Goal: Task Accomplishment & Management: Manage account settings

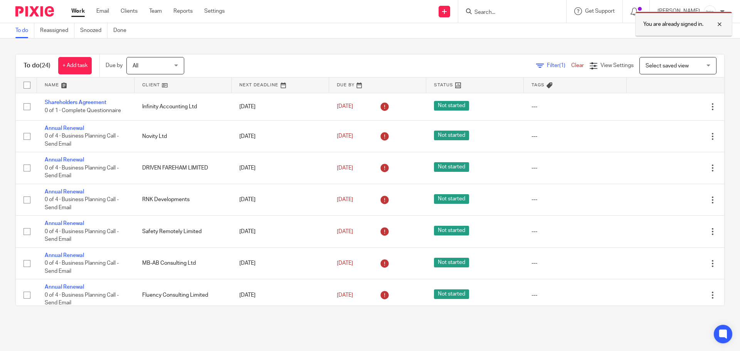
click at [721, 23] on div at bounding box center [714, 24] width 21 height 9
click at [496, 8] on form at bounding box center [515, 12] width 82 height 10
click at [502, 12] on input "Search" at bounding box center [508, 12] width 69 height 7
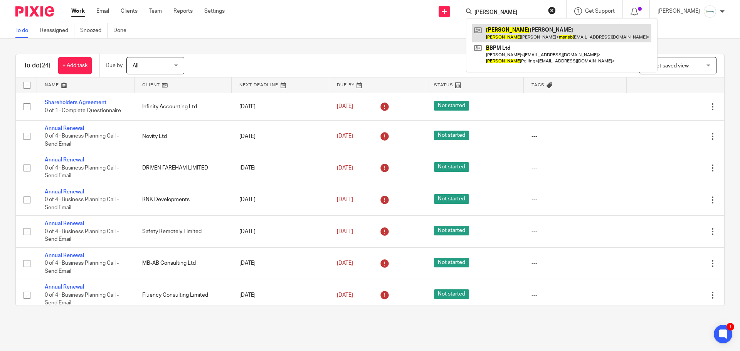
type input "maria b"
click at [513, 32] on link at bounding box center [561, 33] width 179 height 18
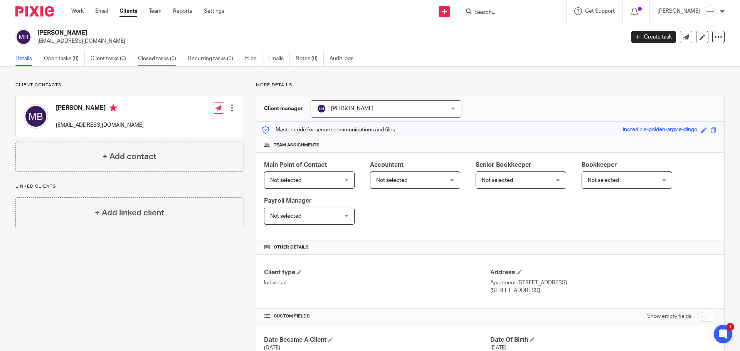
click at [158, 58] on link "Closed tasks (3)" at bounding box center [160, 58] width 44 height 15
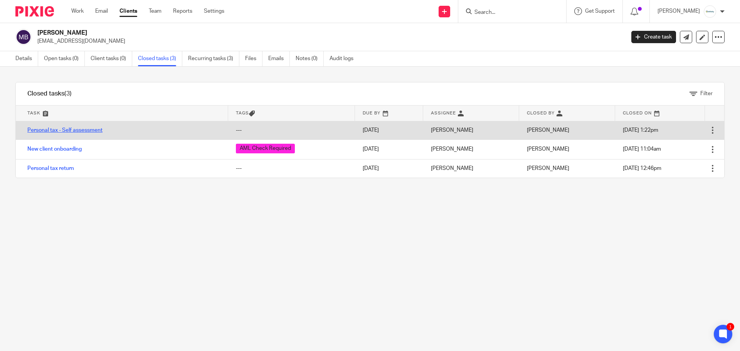
click at [53, 129] on link "Personal tax - Self assessment" at bounding box center [64, 130] width 75 height 5
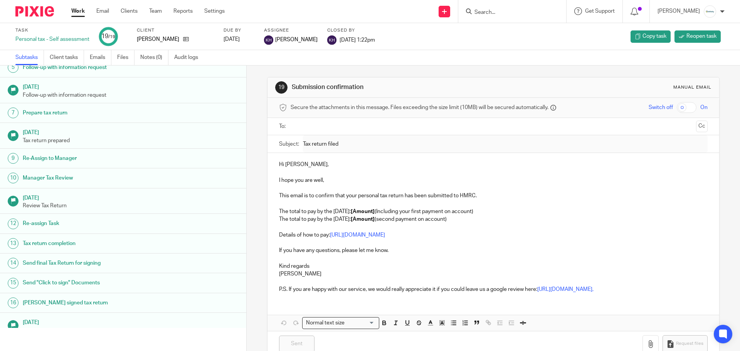
scroll to position [143, 0]
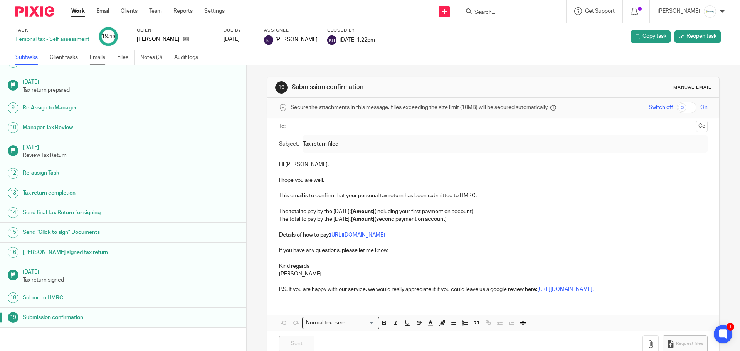
click at [104, 61] on link "Emails" at bounding box center [101, 57] width 22 height 15
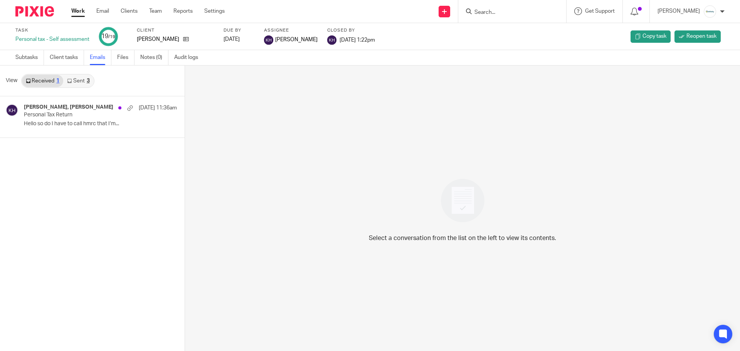
click at [78, 81] on link "Sent 3" at bounding box center [78, 81] width 30 height 12
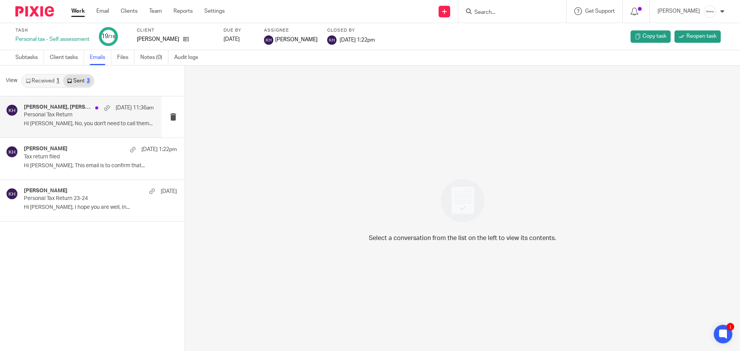
click at [54, 126] on p "Hi Maria, No, you don't need to call them..." at bounding box center [89, 124] width 130 height 7
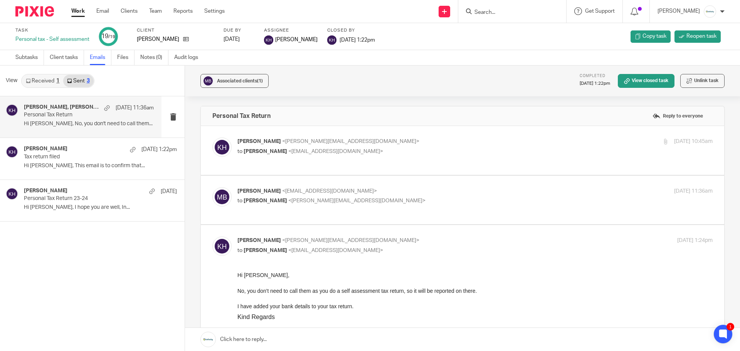
click at [330, 189] on span "<mariabarcia3@gmail.com>" at bounding box center [329, 191] width 95 height 5
checkbox input "true"
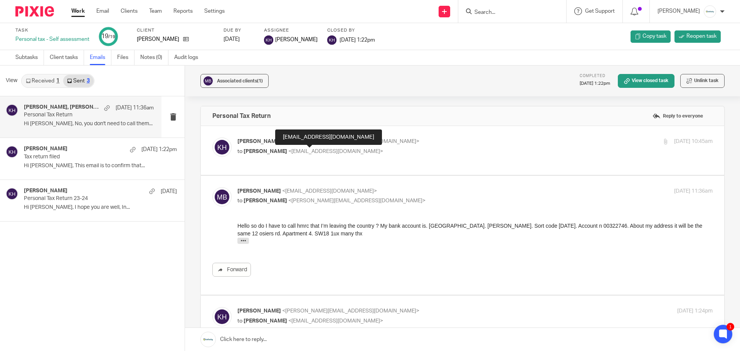
click at [336, 149] on span "<mariabarcia3@gmail.com>" at bounding box center [335, 151] width 95 height 5
checkbox input "true"
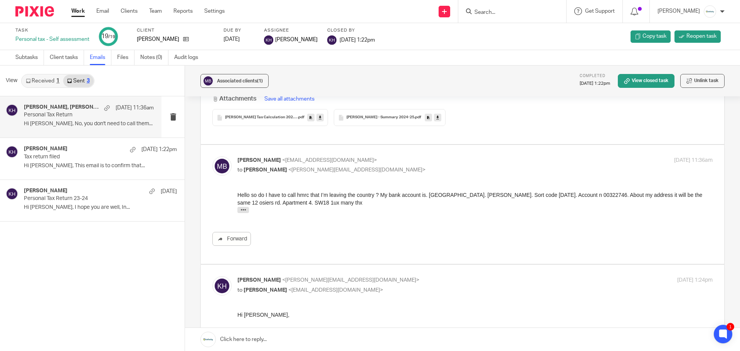
scroll to position [270, 0]
click at [521, 15] on input "Search" at bounding box center [508, 12] width 69 height 7
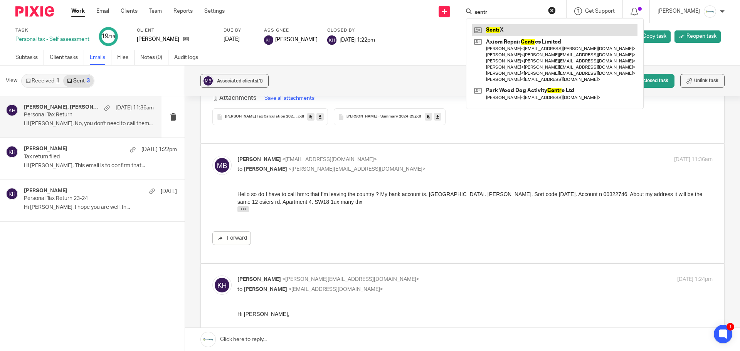
type input "sentr"
click at [513, 28] on link at bounding box center [554, 30] width 165 height 12
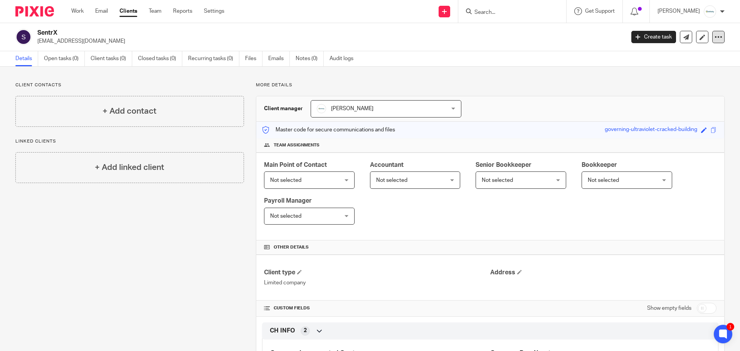
click at [715, 37] on icon at bounding box center [719, 37] width 8 height 8
click at [698, 53] on link "Update from Companies House" at bounding box center [670, 56] width 85 height 11
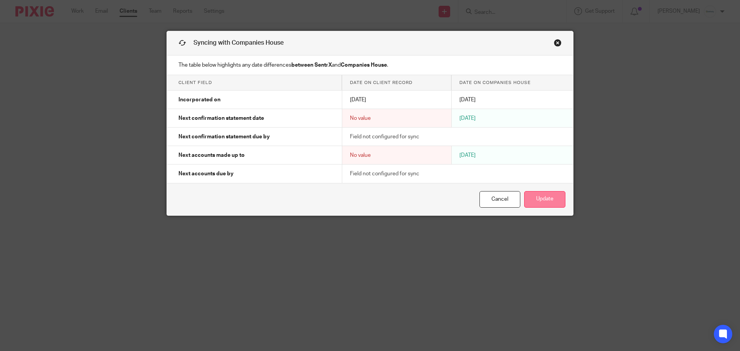
click at [545, 199] on button "Update" at bounding box center [544, 199] width 41 height 17
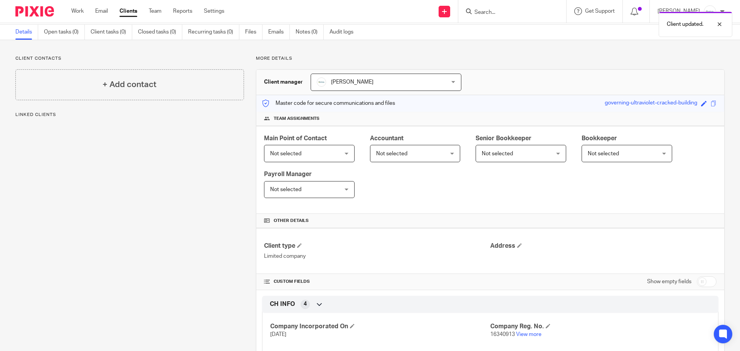
scroll to position [96, 0]
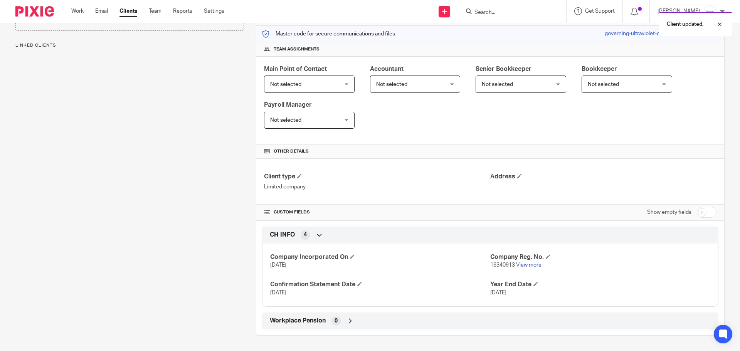
click at [534, 261] on p "16340913 View more" at bounding box center [601, 265] width 220 height 8
click at [534, 265] on link "View more" at bounding box center [528, 265] width 25 height 5
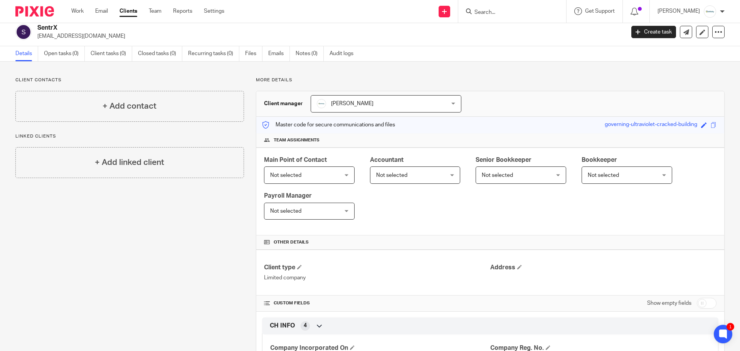
scroll to position [0, 0]
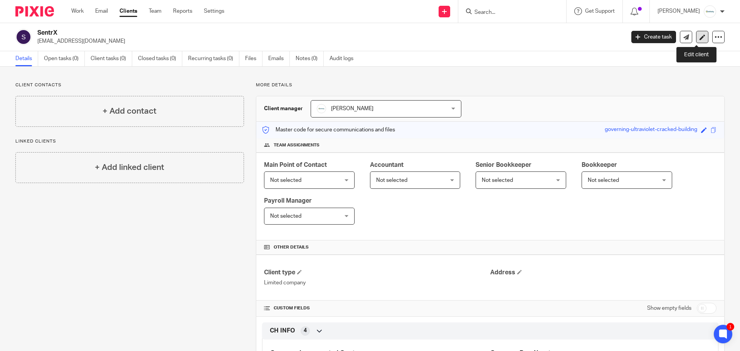
click at [700, 38] on icon at bounding box center [703, 37] width 6 height 6
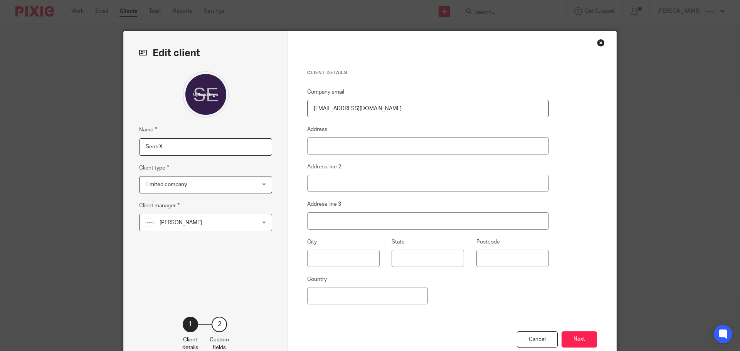
click at [191, 149] on input "SentrX" at bounding box center [205, 146] width 133 height 17
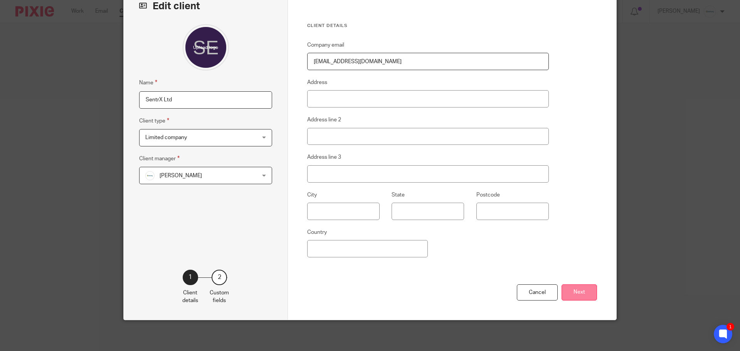
type input "SentrX Ltd"
click at [570, 295] on button "Next" at bounding box center [579, 293] width 35 height 17
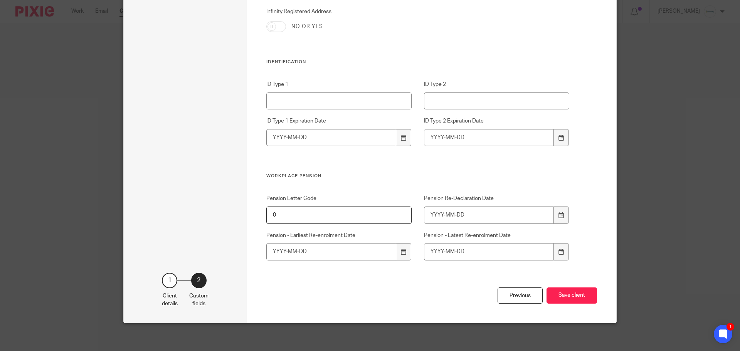
scroll to position [734, 0]
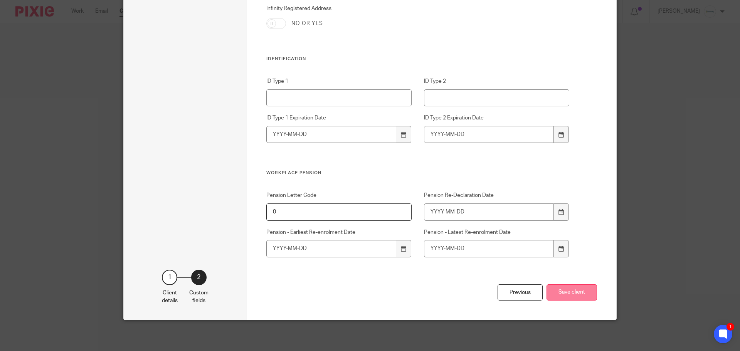
click at [573, 297] on button "Save client" at bounding box center [572, 293] width 51 height 17
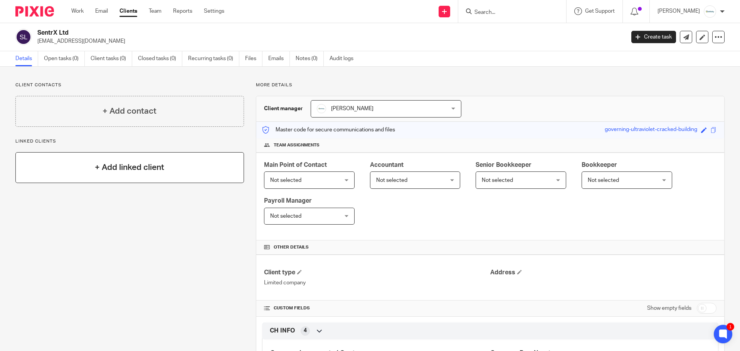
click at [152, 172] on h4 "+ Add linked client" at bounding box center [129, 168] width 69 height 12
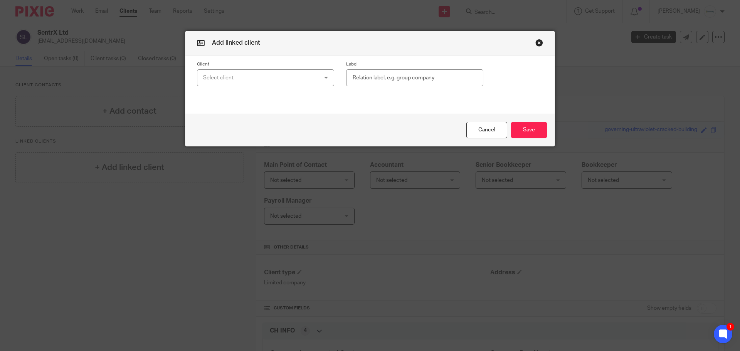
click at [244, 81] on div "Select client" at bounding box center [255, 78] width 105 height 16
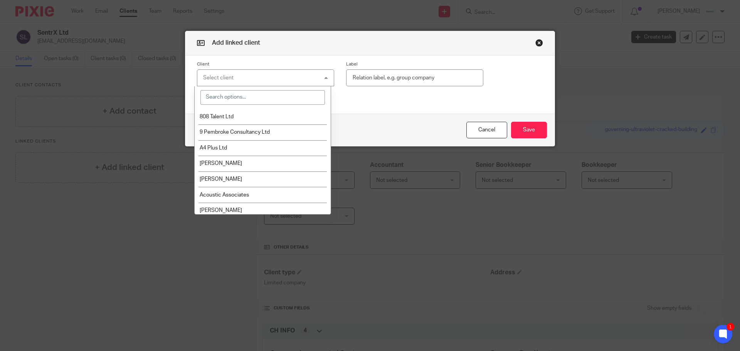
type input "r"
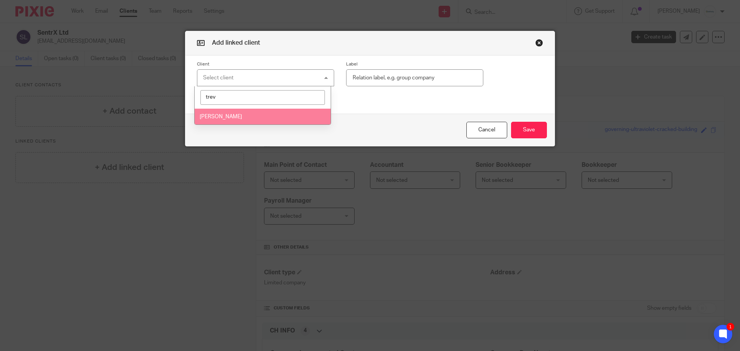
type input "trev"
drag, startPoint x: 251, startPoint y: 116, endPoint x: 275, endPoint y: 114, distance: 23.6
click at [252, 116] on li "Trevor Morris" at bounding box center [263, 117] width 137 height 16
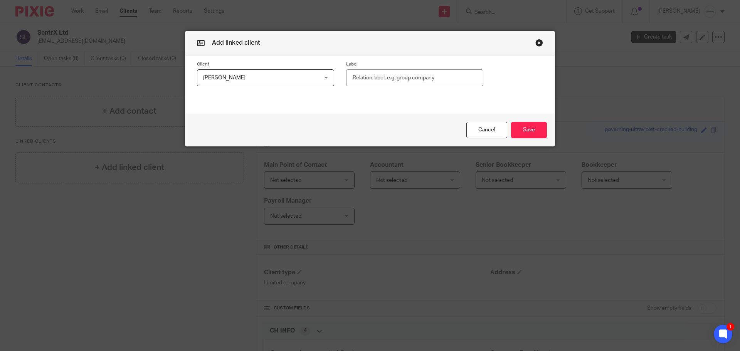
click at [397, 82] on input "text" at bounding box center [414, 77] width 137 height 17
type input "Director"
click at [536, 129] on button "Save" at bounding box center [529, 130] width 36 height 17
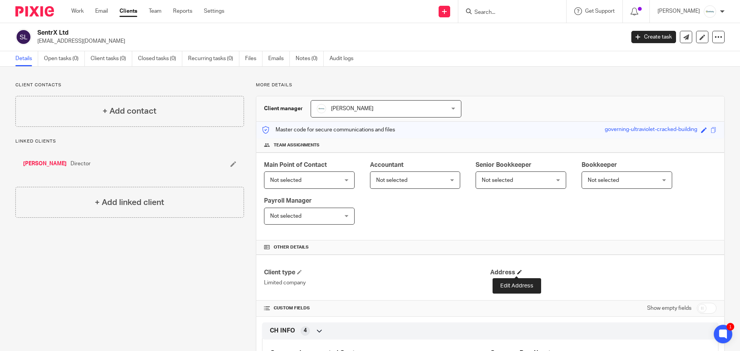
click at [518, 272] on span at bounding box center [520, 272] width 5 height 5
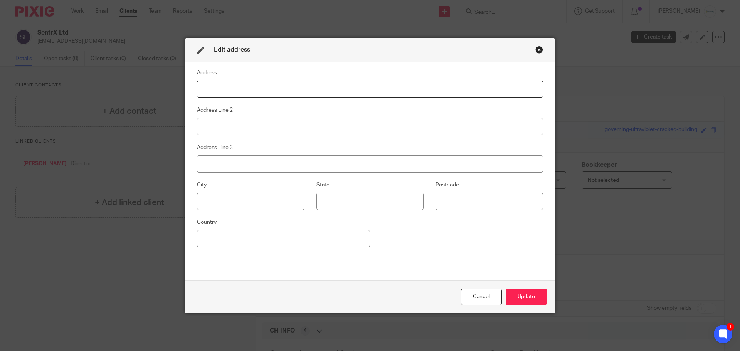
click at [258, 89] on input at bounding box center [370, 89] width 346 height 17
paste input "71-75 Shelton Street"
type input "71-75 Shelton Street"
drag, startPoint x: 260, startPoint y: 128, endPoint x: 268, endPoint y: 130, distance: 7.9
click at [260, 128] on input at bounding box center [370, 126] width 346 height 17
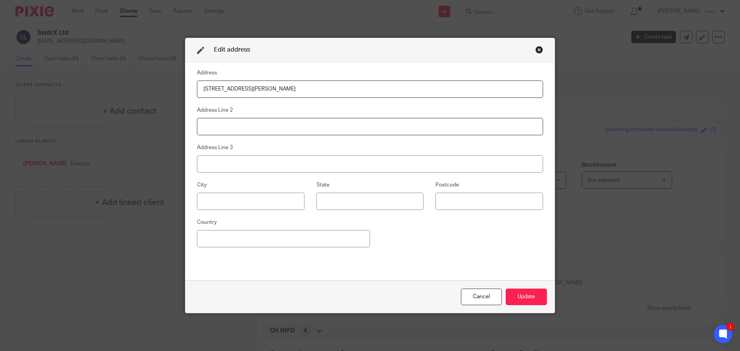
paste input "Covent Garden"
type input "Covent Garden"
click at [218, 197] on input at bounding box center [251, 201] width 108 height 17
paste input "London"
type input "London"
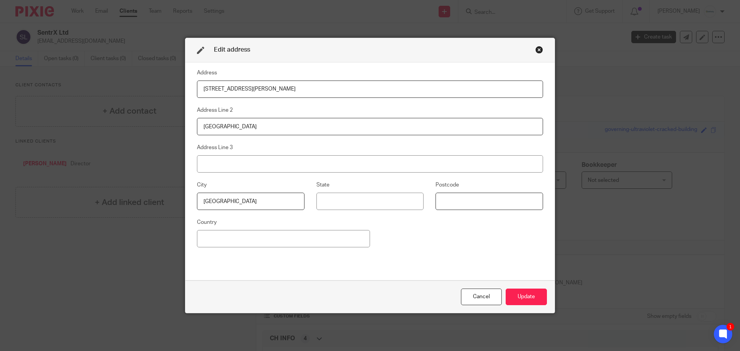
click at [455, 201] on input at bounding box center [490, 201] width 108 height 17
paste input "WC2H 9JQ"
type input "WC2H 9JQ"
click at [526, 301] on button "Update" at bounding box center [526, 297] width 41 height 17
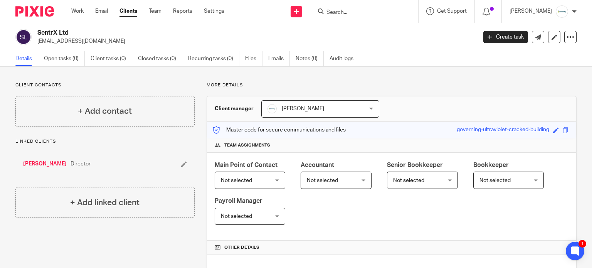
drag, startPoint x: 69, startPoint y: 30, endPoint x: 39, endPoint y: 30, distance: 30.5
click at [39, 30] on h2 "SentrX Ltd" at bounding box center [211, 33] width 348 height 8
copy h2 "SentrX Ltd"
drag, startPoint x: 84, startPoint y: 40, endPoint x: 37, endPoint y: 43, distance: 47.1
click at [37, 43] on div "SentrX Ltd tkdlmo@msn.com" at bounding box center [243, 37] width 457 height 16
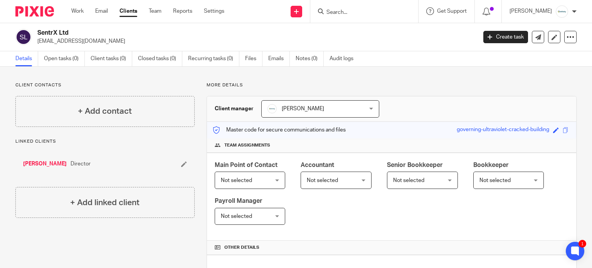
copy p "tkdlmo@msn.com"
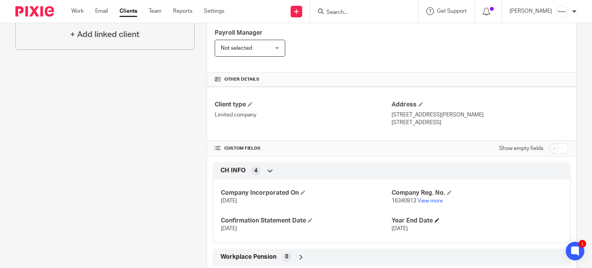
scroll to position [186, 0]
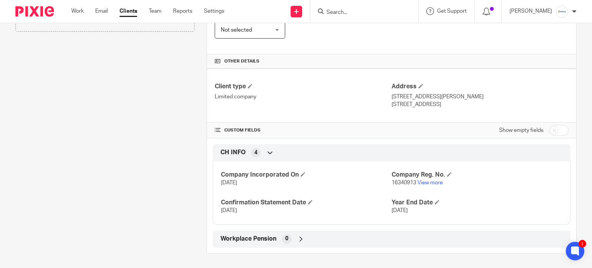
click at [402, 180] on span "16340913" at bounding box center [404, 182] width 25 height 5
copy p "16340913"
drag, startPoint x: 439, startPoint y: 95, endPoint x: 389, endPoint y: 95, distance: 50.1
click at [392, 95] on p "71-75 Shelton Street, Covent Garden" at bounding box center [480, 97] width 177 height 8
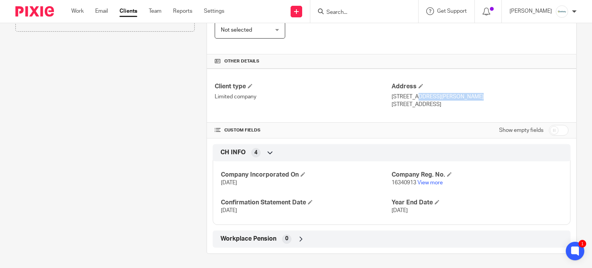
copy p "71-75 Shelton Street"
drag, startPoint x: 470, startPoint y: 96, endPoint x: 443, endPoint y: 97, distance: 27.4
click at [443, 97] on p "71-75 Shelton Street, Covent Garden" at bounding box center [480, 97] width 177 height 8
copy p "Covent Garden"
click at [396, 105] on p "London, WC2H 9JQ" at bounding box center [480, 105] width 177 height 8
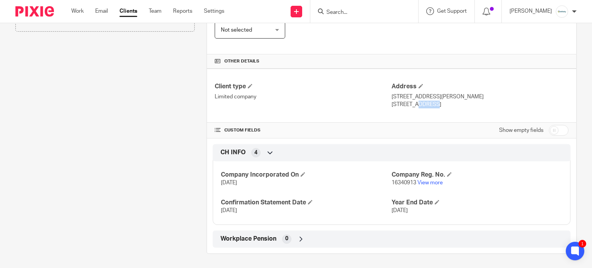
click at [396, 105] on p "London, WC2H 9JQ" at bounding box center [480, 105] width 177 height 8
copy p "London"
click at [435, 103] on p "London, WC2H 9JQ" at bounding box center [480, 105] width 177 height 8
click at [437, 103] on p "London, WC2H 9JQ" at bounding box center [480, 105] width 177 height 8
click at [439, 104] on p "London, WC2H 9JQ" at bounding box center [480, 105] width 177 height 8
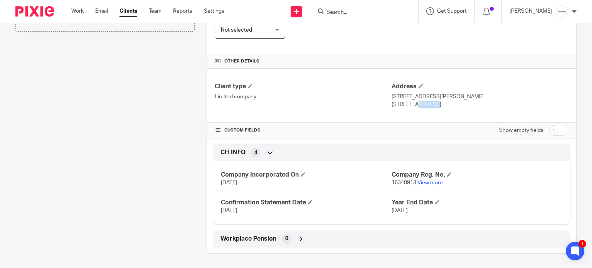
drag, startPoint x: 410, startPoint y: 105, endPoint x: 437, endPoint y: 106, distance: 26.3
click at [437, 106] on p "London, WC2H 9JQ" at bounding box center [480, 105] width 177 height 8
copy p "WC2H 9JQ"
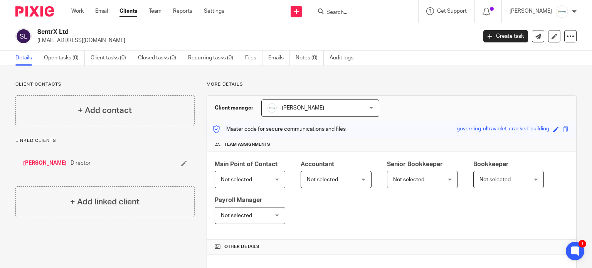
scroll to position [0, 0]
click at [406, 12] on form at bounding box center [367, 12] width 82 height 10
click at [375, 13] on input "Search" at bounding box center [360, 12] width 69 height 7
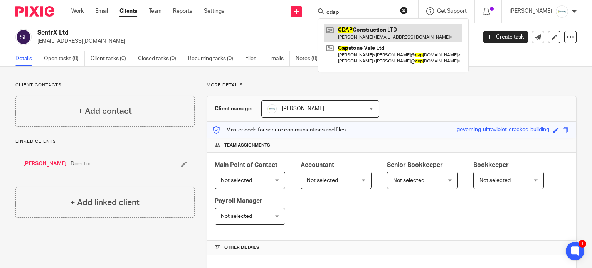
type input "cdap"
click at [379, 29] on link at bounding box center [393, 33] width 138 height 18
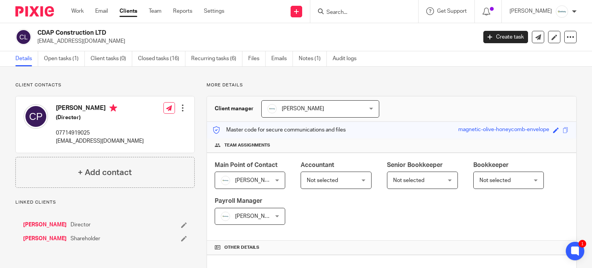
click at [37, 238] on link "[PERSON_NAME]" at bounding box center [45, 239] width 44 height 8
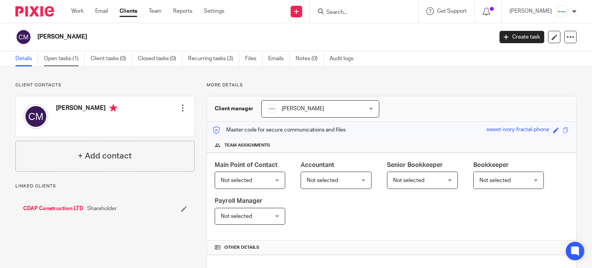
click at [59, 61] on link "Open tasks (1)" at bounding box center [64, 58] width 41 height 15
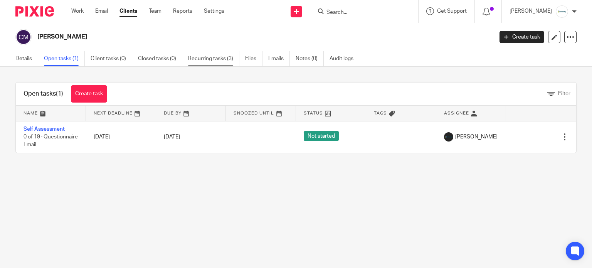
click at [212, 57] on link "Recurring tasks (3)" at bounding box center [213, 58] width 51 height 15
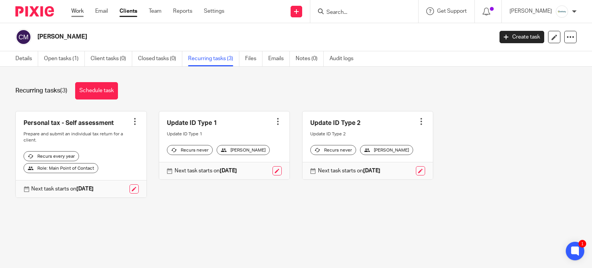
click at [74, 12] on link "Work" at bounding box center [77, 11] width 12 height 8
